Goal: Information Seeking & Learning: Learn about a topic

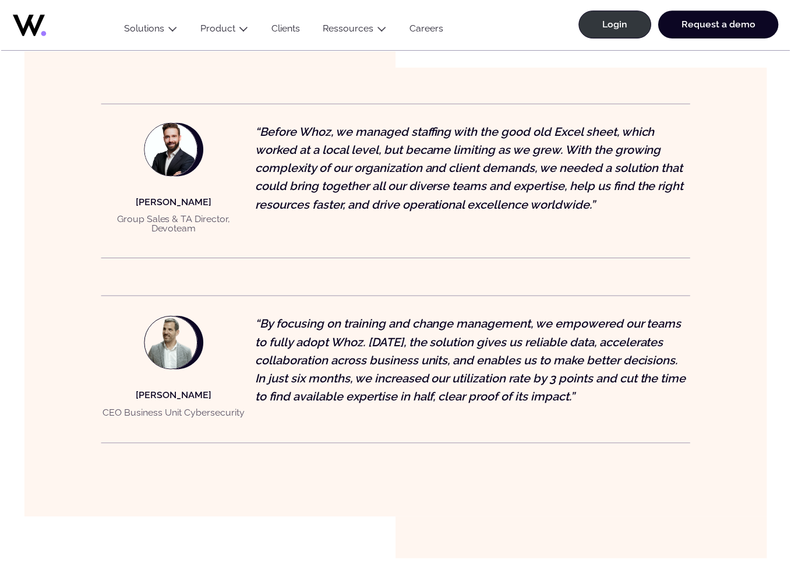
scroll to position [1046, 0]
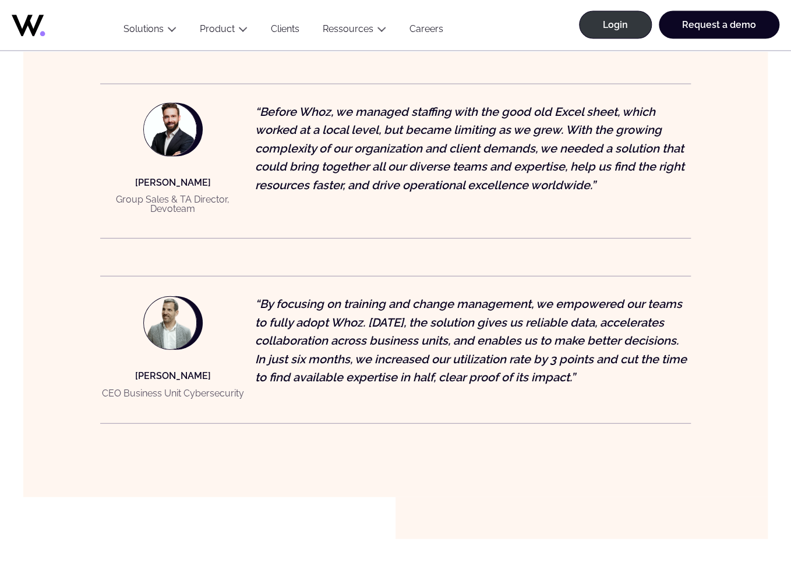
drag, startPoint x: 136, startPoint y: 165, endPoint x: 202, endPoint y: 204, distance: 76.5
click at [202, 204] on div "Alexis CARPENTIER Group Sales & TA Director, Devoteam" at bounding box center [173, 197] width 146 height 44
copy div "lexis CARPENTIER Group Sales & TA Director, Devoteam"
drag, startPoint x: 125, startPoint y: 167, endPoint x: 206, endPoint y: 209, distance: 91.2
click at [206, 209] on figure "Alexis CARPENTIER Group Sales & TA Director, Devoteam “Before Whoz, we managed …" at bounding box center [395, 161] width 591 height 155
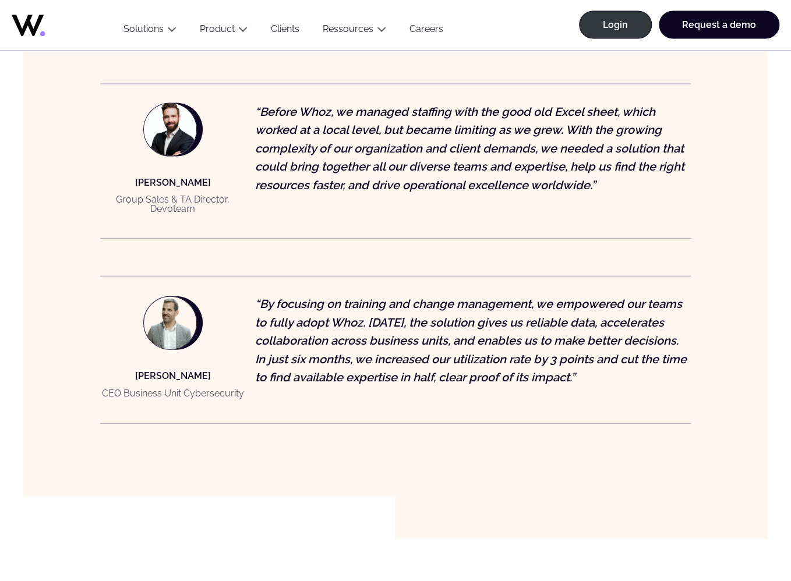
copy div "Alexis CARPENTIER Group Sales & TA Director, Devoteam"
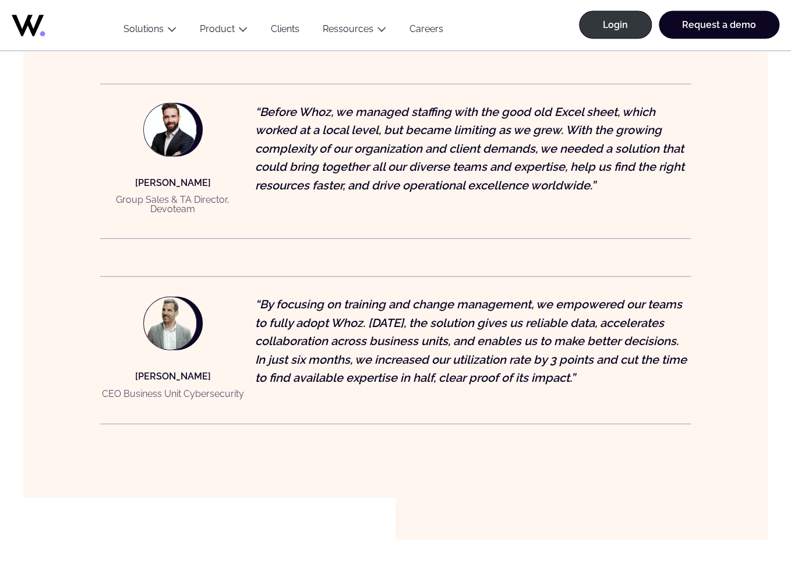
drag, startPoint x: 136, startPoint y: 179, endPoint x: 130, endPoint y: 169, distance: 12.0
click at [136, 178] on div "Alexis CARPENTIER Group Sales & TA Director, Devoteam" at bounding box center [173, 197] width 146 height 44
drag, startPoint x: 129, startPoint y: 166, endPoint x: 238, endPoint y: 153, distance: 109.2
click at [219, 197] on div "Alexis CARPENTIER Group Sales & TA Director, Devoteam" at bounding box center [173, 197] width 146 height 44
copy div "Alexis CARPENTIER Group Sales & TA Director, Devoteam"
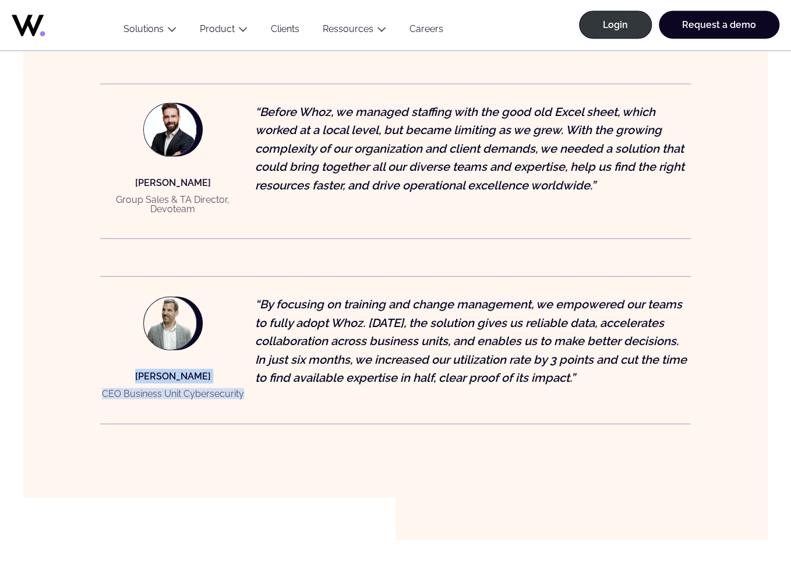
drag, startPoint x: 121, startPoint y: 361, endPoint x: 243, endPoint y: 380, distance: 124.3
click at [243, 380] on div "Mickael MOEMERSHEIM CEO Business Unit Cybersecurity" at bounding box center [173, 386] width 142 height 35
copy div "Mickael MOEMERSHEIM CEO Business Unit Cybersecurity"
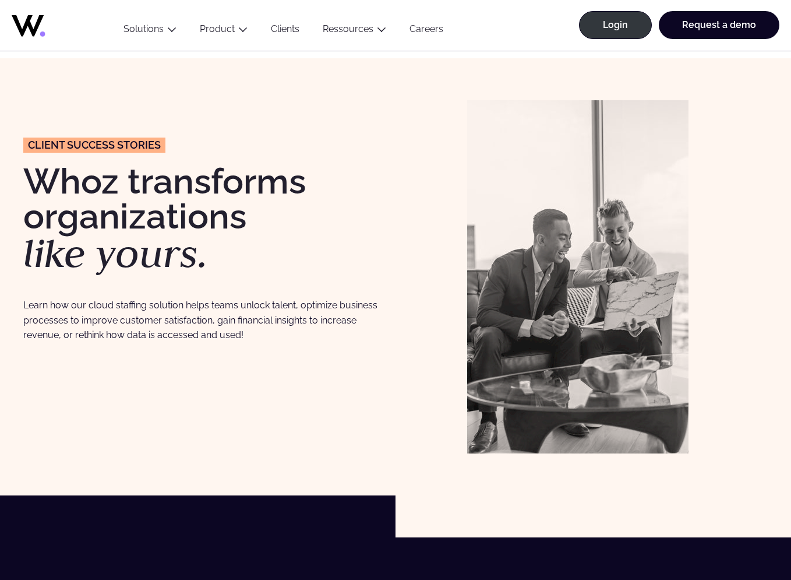
scroll to position [800, 0]
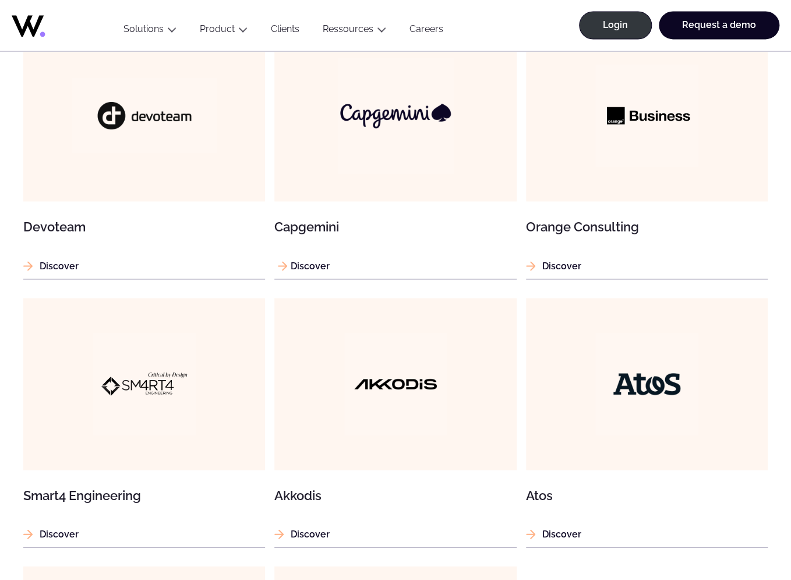
click at [405, 169] on img at bounding box center [396, 116] width 116 height 116
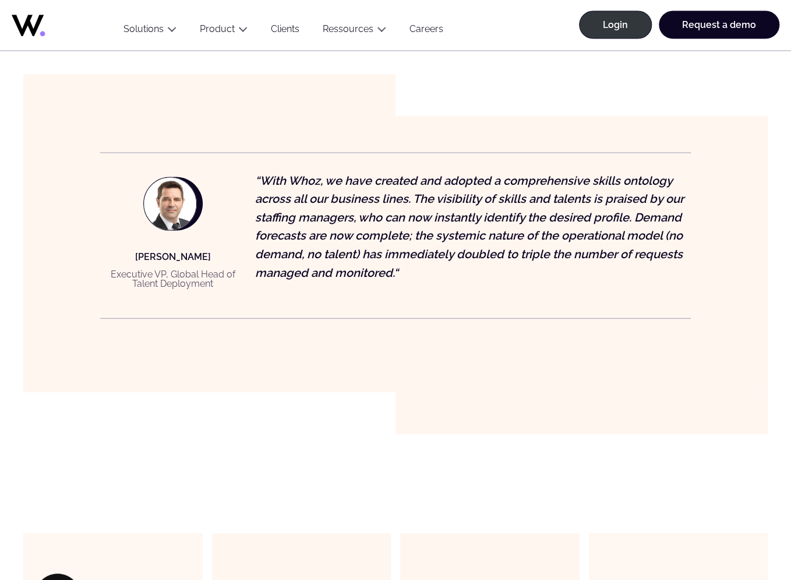
scroll to position [1046, 0]
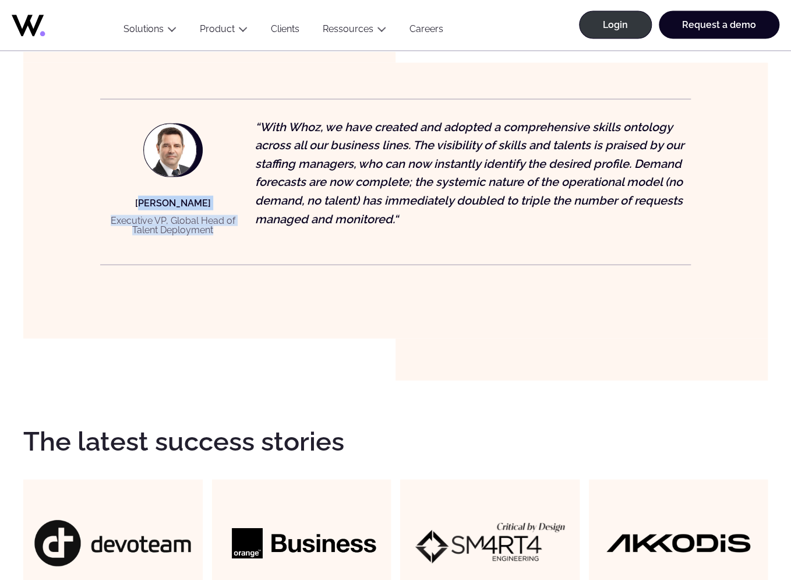
drag, startPoint x: 139, startPoint y: 203, endPoint x: 261, endPoint y: 227, distance: 124.5
click at [220, 232] on div "[PERSON_NAME] Executive VP, Global Head of Talent Deployment" at bounding box center [173, 218] width 146 height 44
copy div "incent [PERSON_NAME] Executive VP, Global Head of Talent Deployment"
drag, startPoint x: 135, startPoint y: 201, endPoint x: 219, endPoint y: 227, distance: 87.9
click at [219, 227] on div "[PERSON_NAME] Executive VP, Global Head of Talent Deployment" at bounding box center [173, 218] width 146 height 44
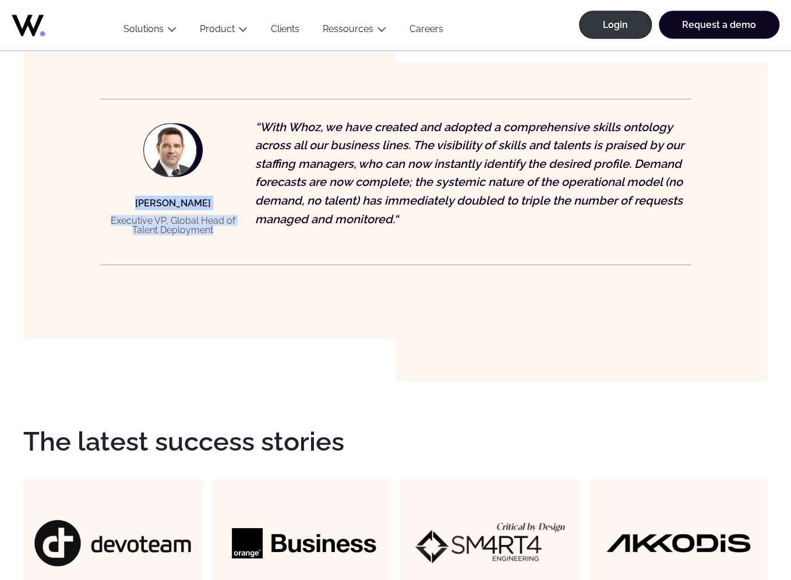
copy div "Vincent MOREAU Executive VP, Global Head of Talent Deployment"
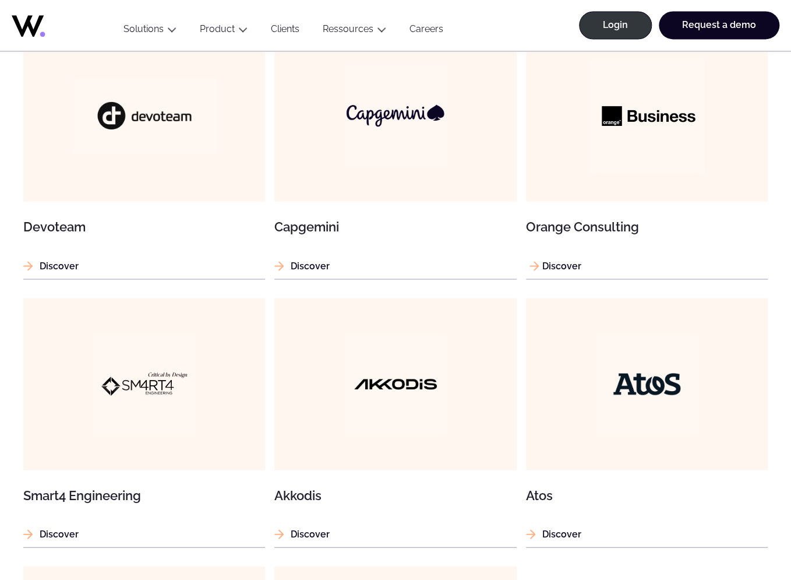
click at [612, 165] on img at bounding box center [647, 116] width 116 height 116
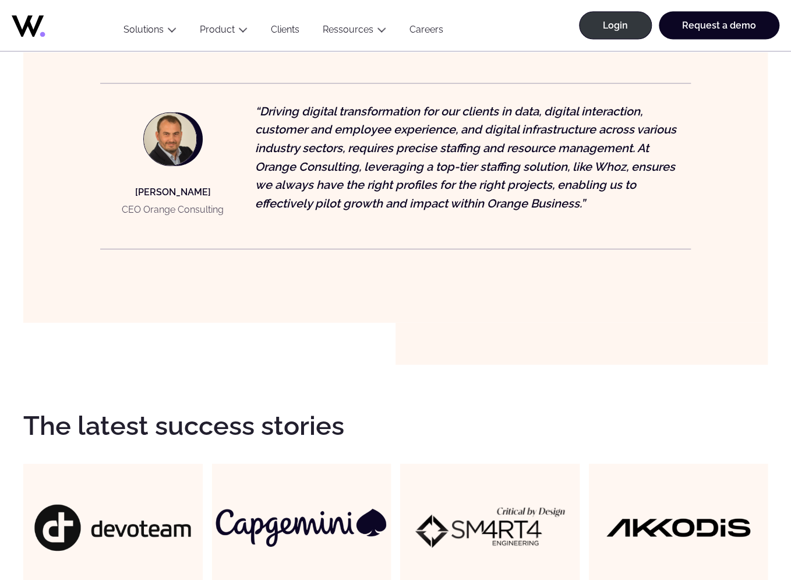
scroll to position [1169, 0]
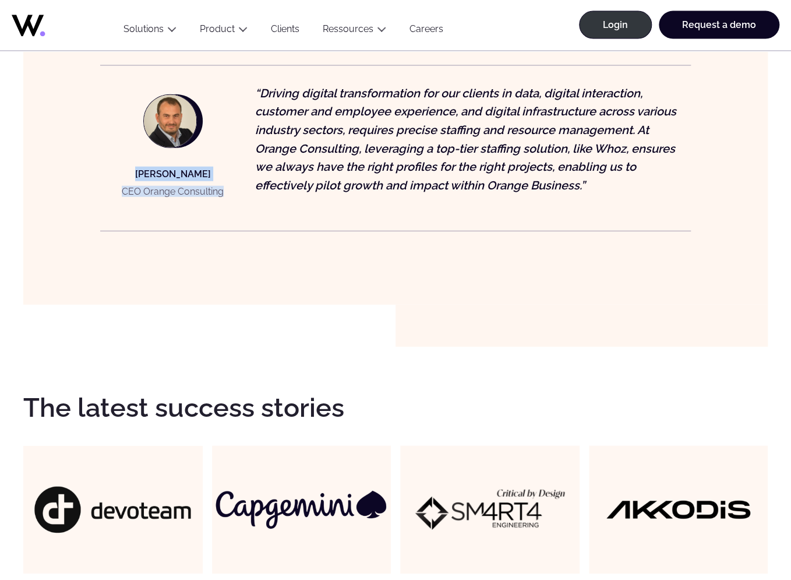
drag, startPoint x: 134, startPoint y: 174, endPoint x: 232, endPoint y: 199, distance: 101.0
click at [230, 199] on figcaption "[PERSON_NAME] CEO Orange Consulting" at bounding box center [173, 148] width 146 height 128
copy div "Guillaume GRARD CEO Orange Consulting"
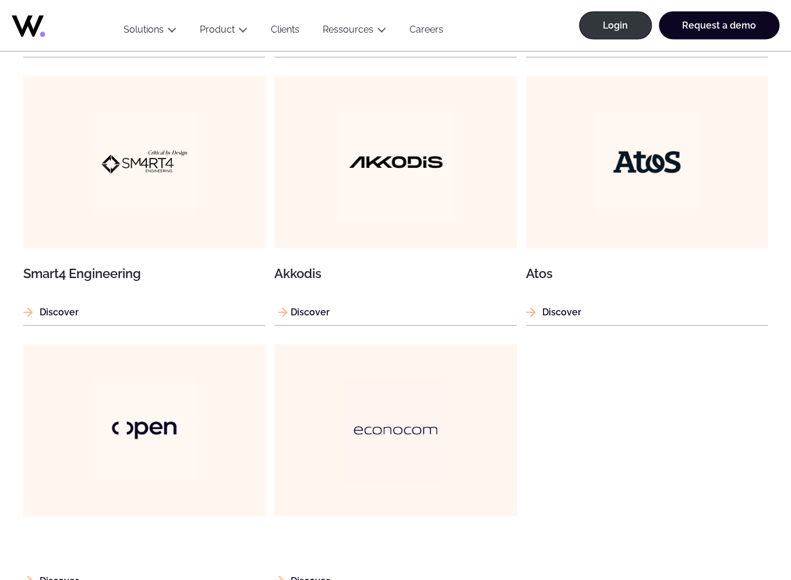
scroll to position [1046, 0]
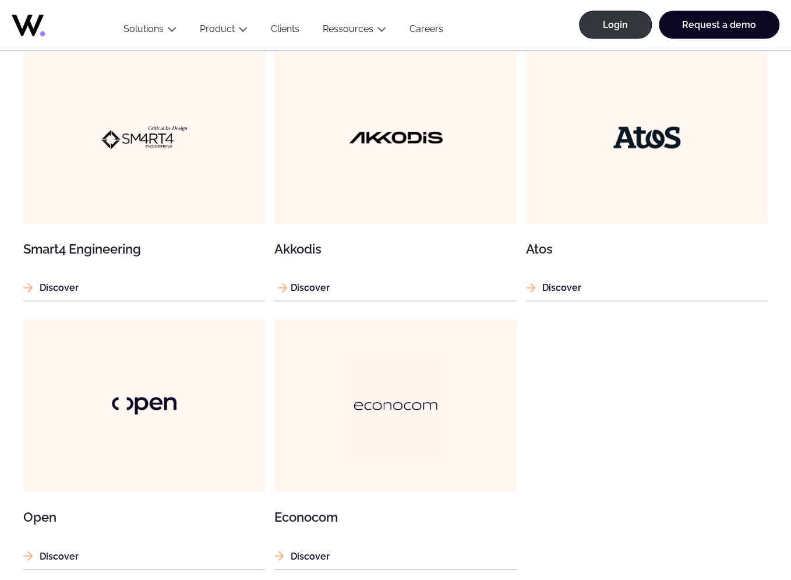
click at [404, 216] on figure at bounding box center [395, 138] width 242 height 172
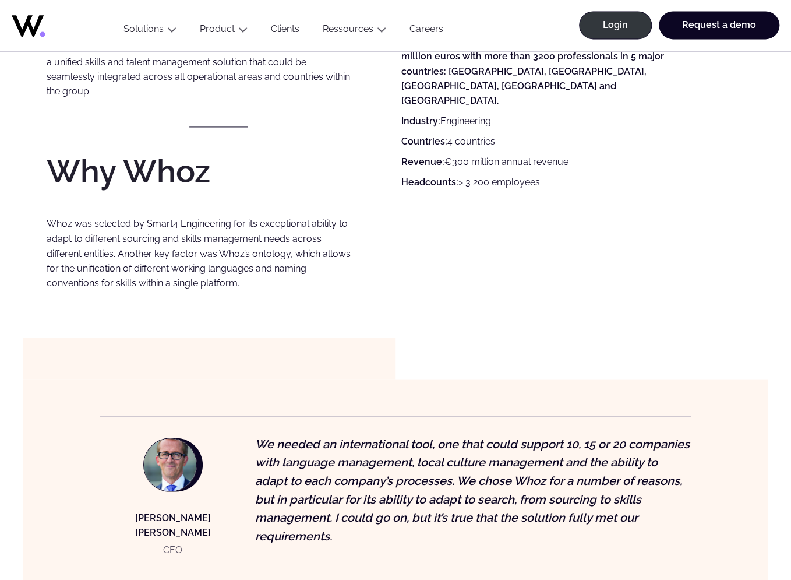
scroll to position [923, 0]
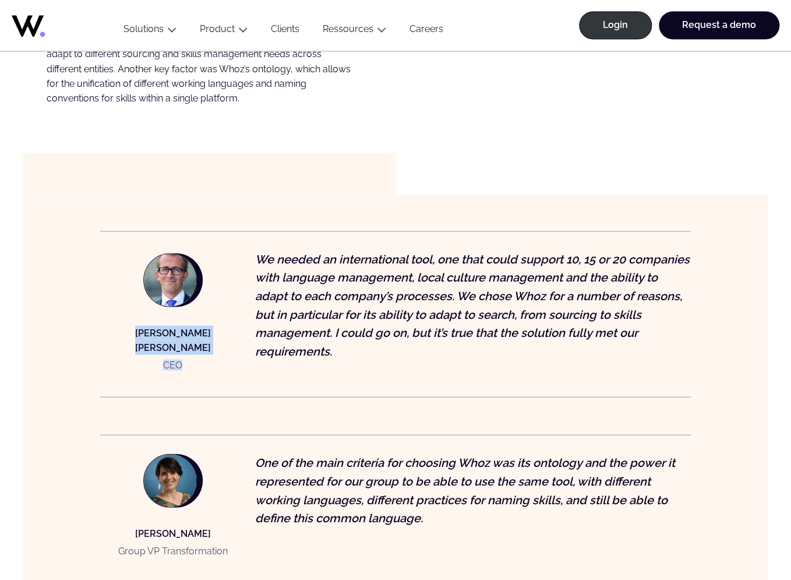
drag, startPoint x: 146, startPoint y: 338, endPoint x: 190, endPoint y: 355, distance: 47.4
click at [190, 355] on div "[PERSON_NAME] [PERSON_NAME] CEO" at bounding box center [173, 350] width 146 height 50
copy div "[PERSON_NAME] [PERSON_NAME] CEO"
drag, startPoint x: 117, startPoint y: 530, endPoint x: 230, endPoint y: 532, distance: 112.5
click at [230, 532] on figcaption "[PERSON_NAME]-CRETE Group VP Transformation" at bounding box center [173, 506] width 146 height 107
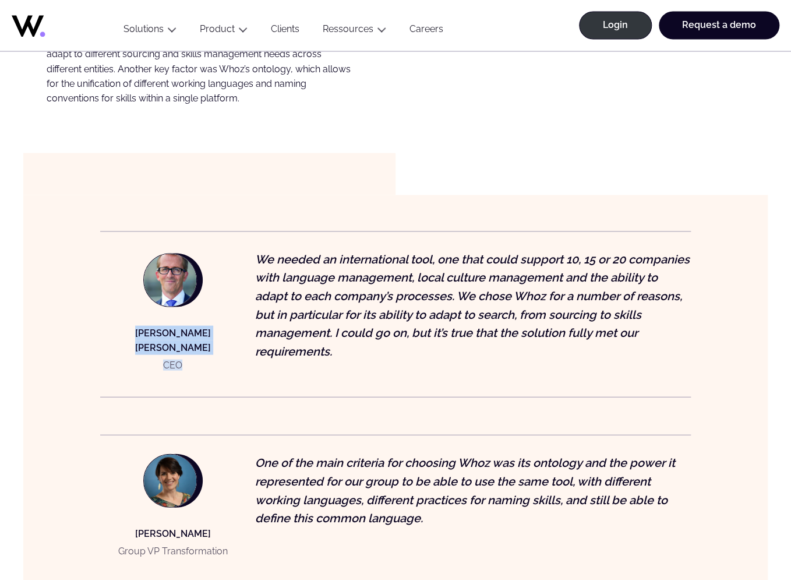
copy p "[PERSON_NAME]"
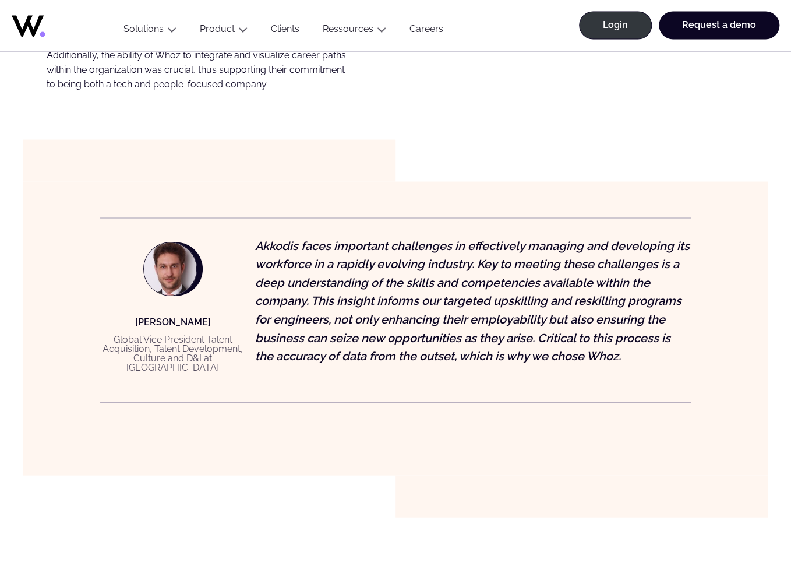
scroll to position [923, 0]
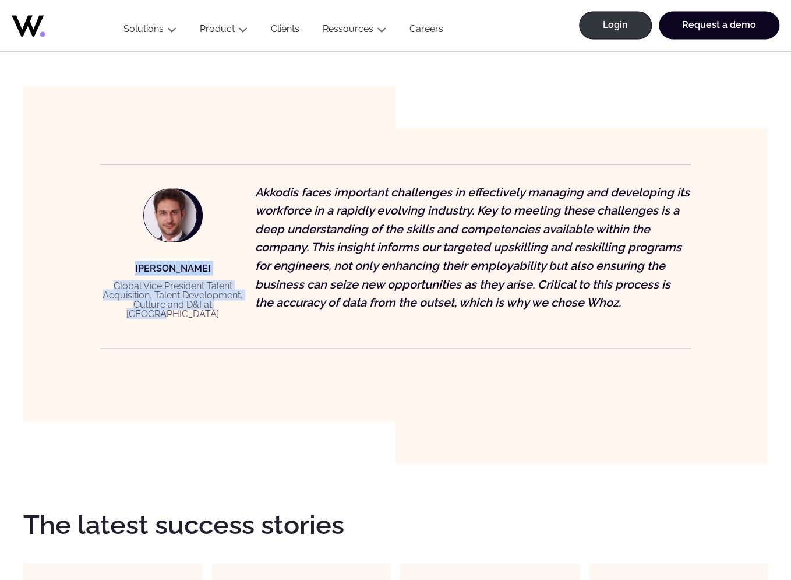
drag, startPoint x: 130, startPoint y: 272, endPoint x: 230, endPoint y: 306, distance: 105.7
click at [230, 306] on div "Arnaud LEMERCIER Global Vice President Talent Acquisition, Talent Development, …" at bounding box center [173, 291] width 146 height 63
copy div "Arnaud LEMERCIER Global Vice President Talent Acquisition, Talent Development, …"
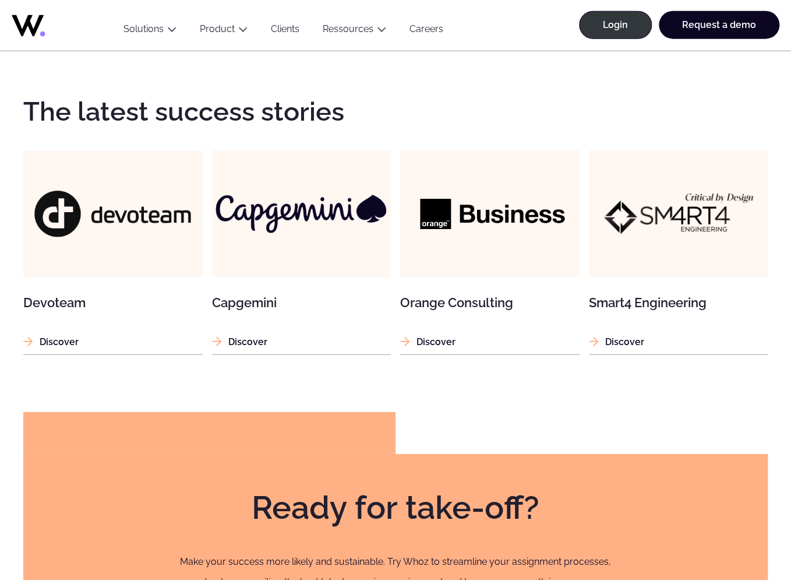
scroll to position [1107, 0]
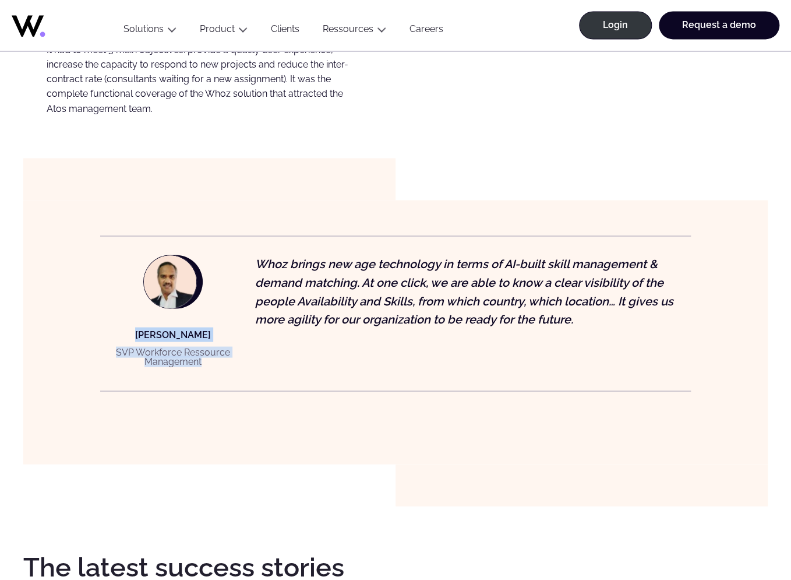
copy div "Senthil Nathan S. SVP Workforce Ressource Management"
drag, startPoint x: 135, startPoint y: 333, endPoint x: 249, endPoint y: 355, distance: 116.3
click at [238, 367] on div "Senthil Nathan S. SVP Workforce Ressource Management" at bounding box center [173, 349] width 146 height 44
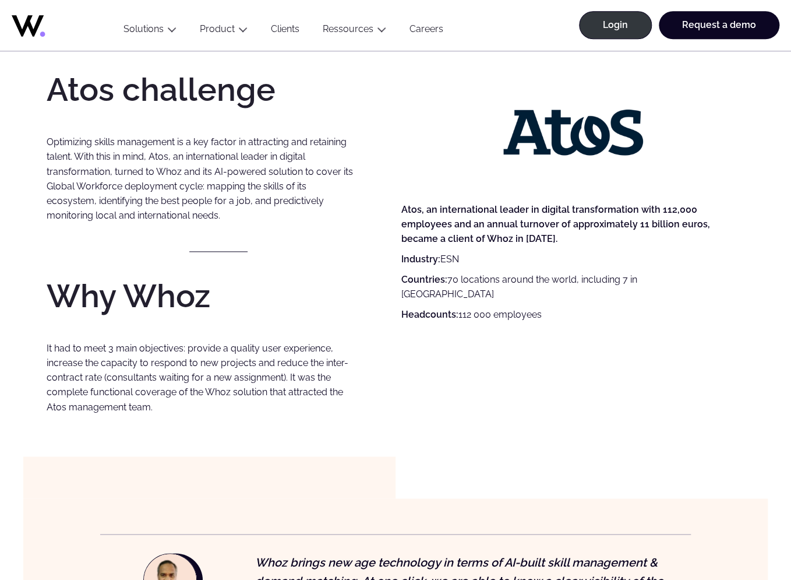
scroll to position [246, 0]
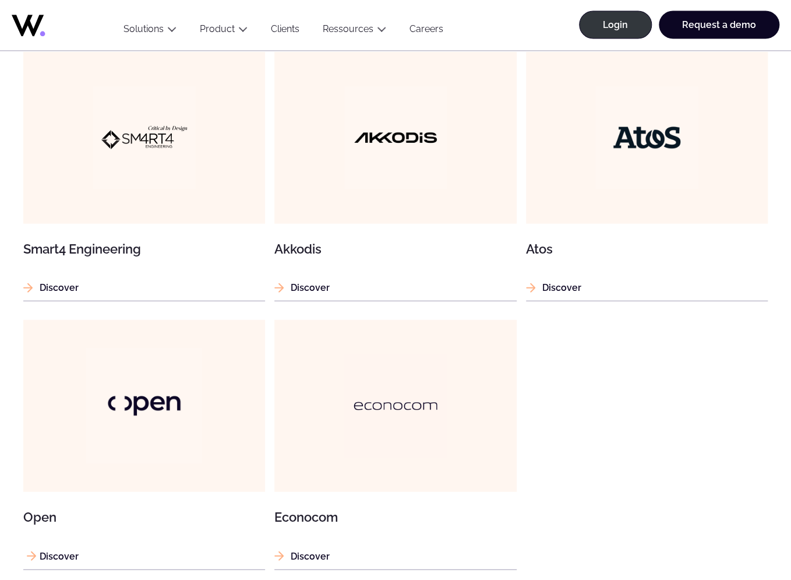
click at [170, 382] on img at bounding box center [144, 406] width 116 height 116
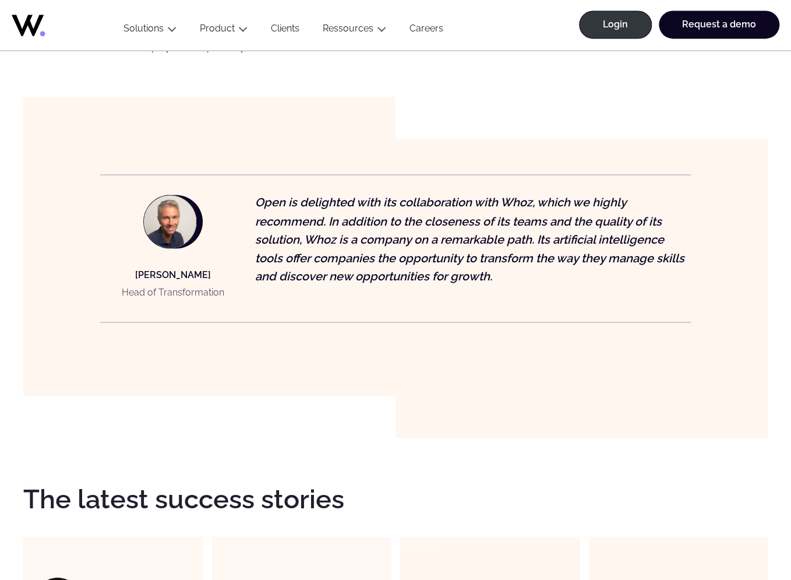
scroll to position [799, 0]
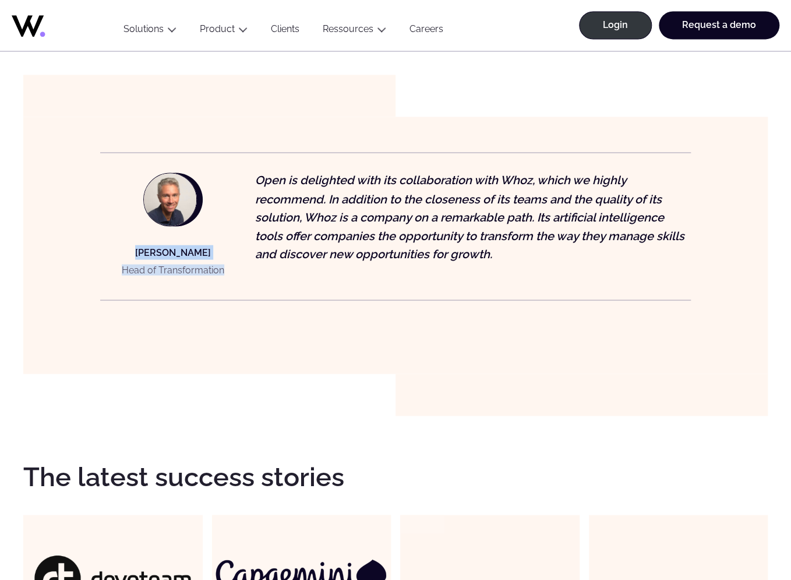
drag, startPoint x: 142, startPoint y: 252, endPoint x: 227, endPoint y: 273, distance: 86.9
click at [226, 273] on figcaption "Eric Lemeilleur Head of Transformation" at bounding box center [173, 226] width 146 height 110
copy div "Eric Lemeilleur Head of Transformation"
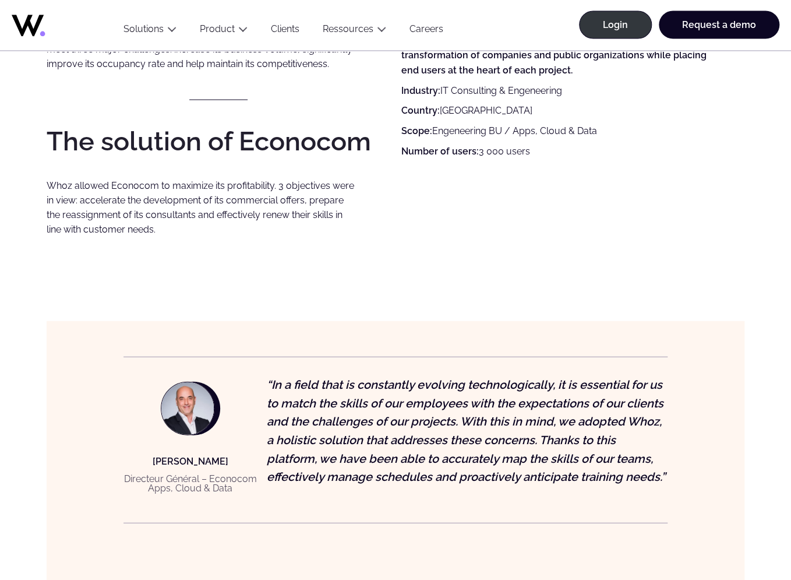
scroll to position [1291, 0]
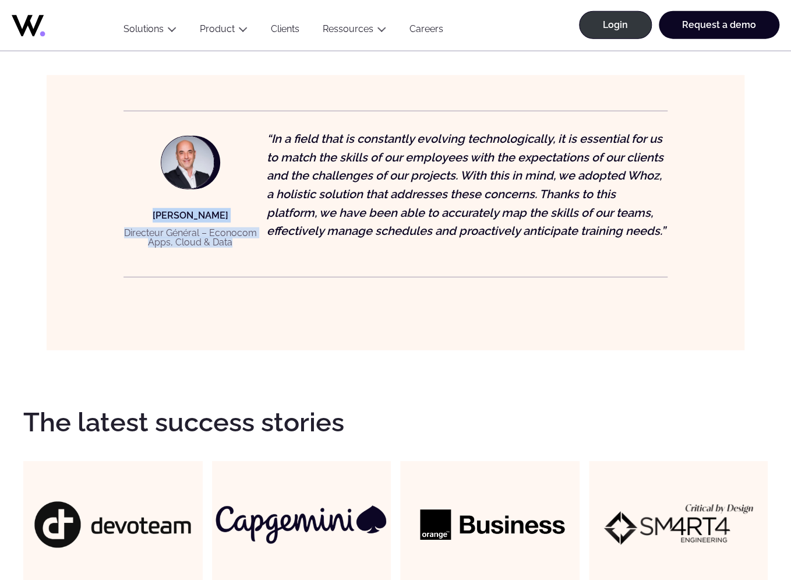
copy div "[PERSON_NAME] Directeur Général – Econocom Apps, Cloud & Data"
drag, startPoint x: 153, startPoint y: 215, endPoint x: 249, endPoint y: 252, distance: 102.9
click at [249, 252] on div "[PERSON_NAME] Directeur Général – Econocom Apps, Cloud & Data" at bounding box center [190, 230] width 134 height 44
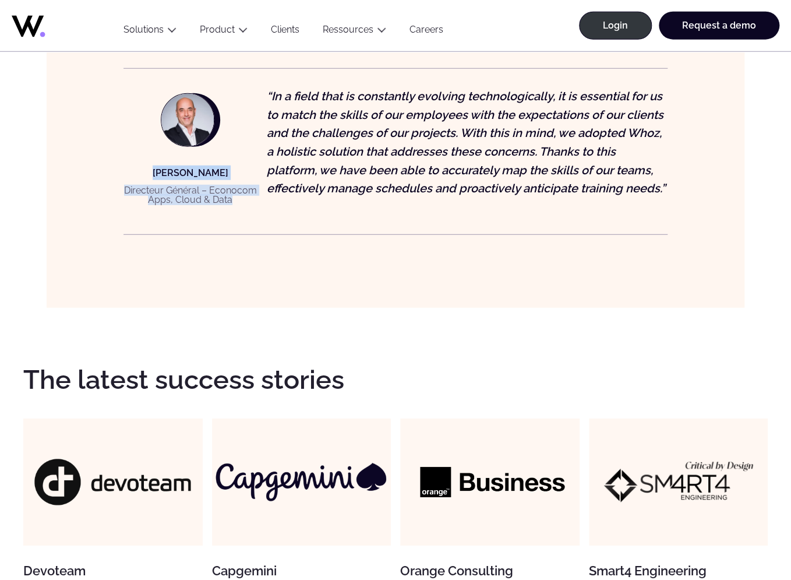
scroll to position [1353, 0]
